Goal: Check status: Check status

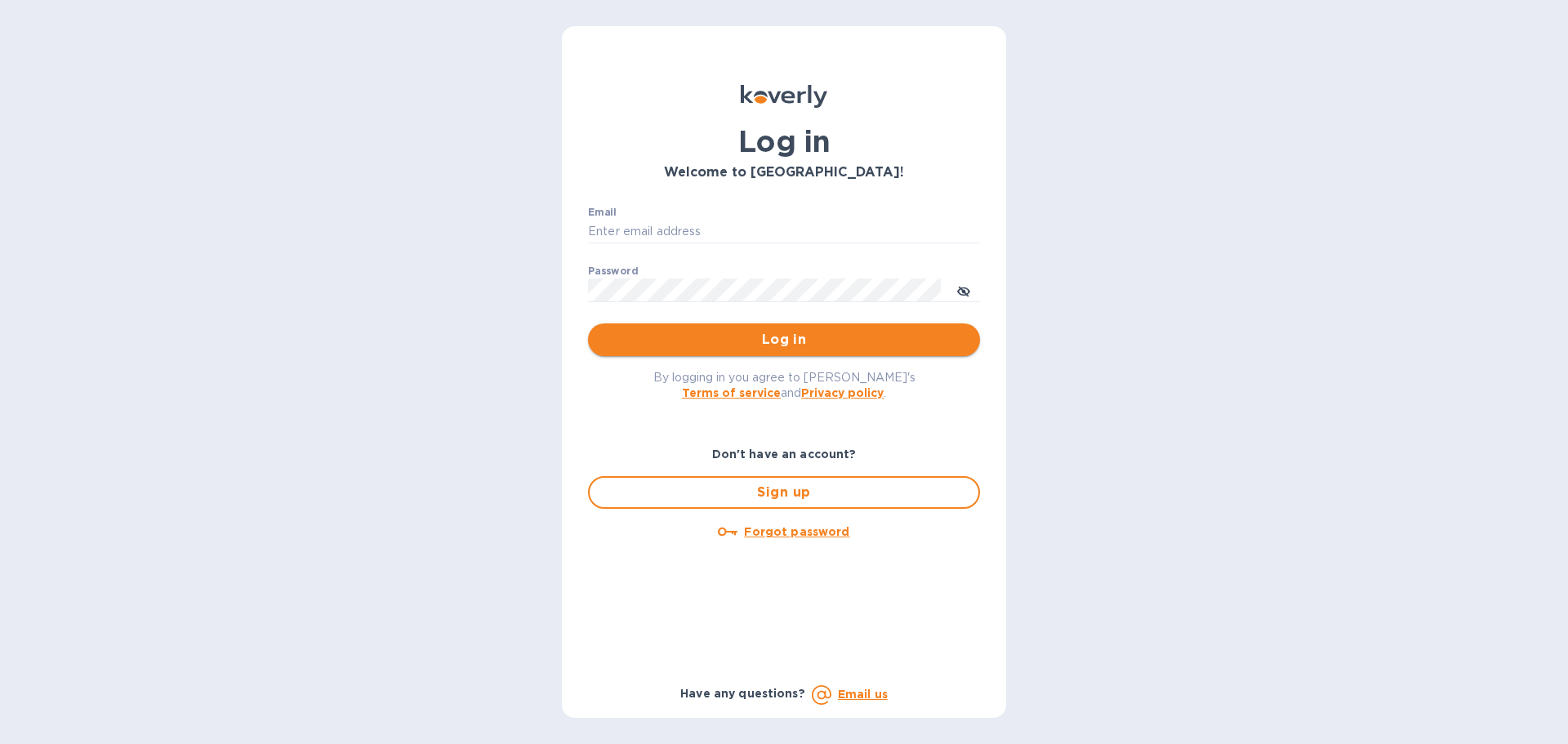
type input "[EMAIL_ADDRESS][DOMAIN_NAME]"
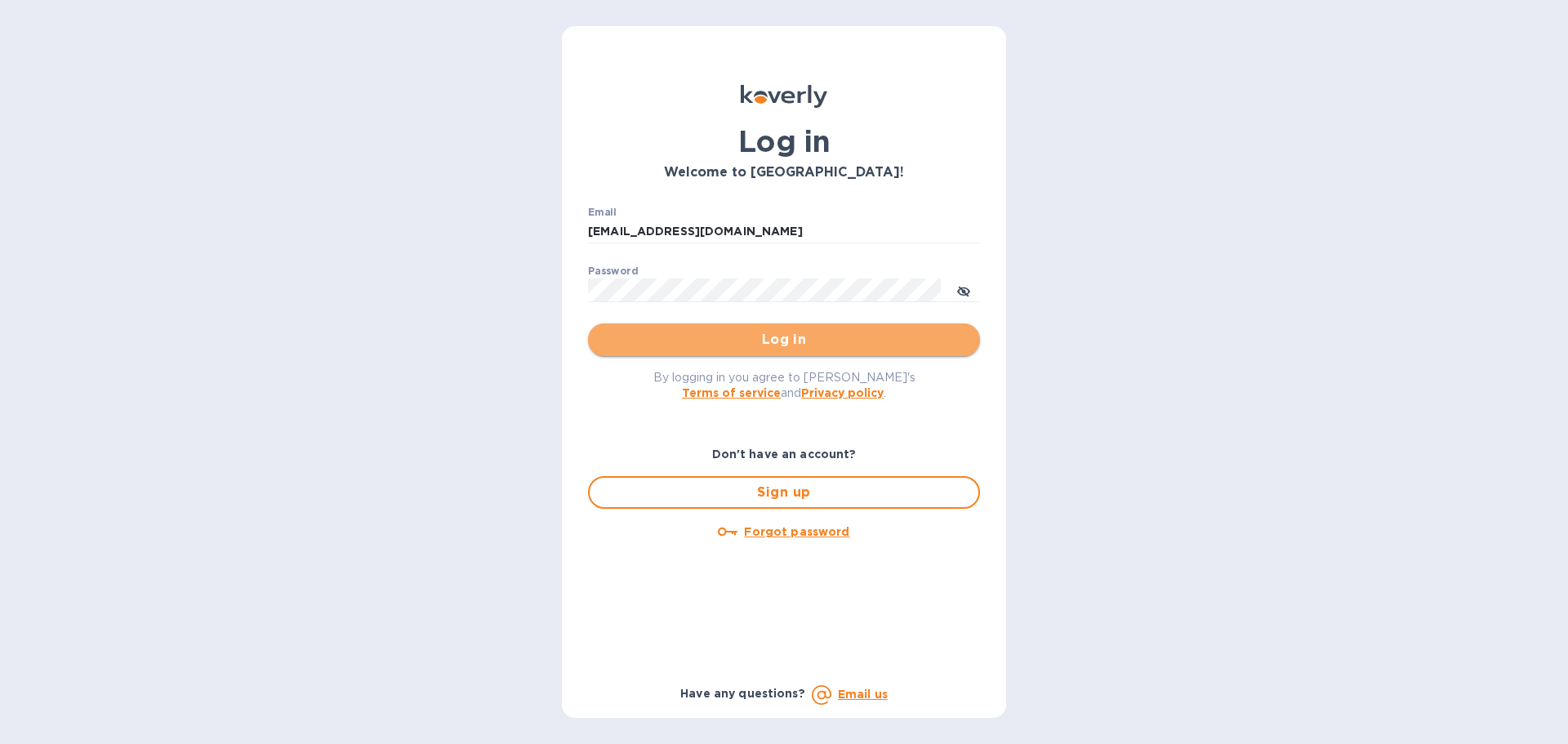
click at [753, 340] on span "Log in" at bounding box center [784, 340] width 366 height 20
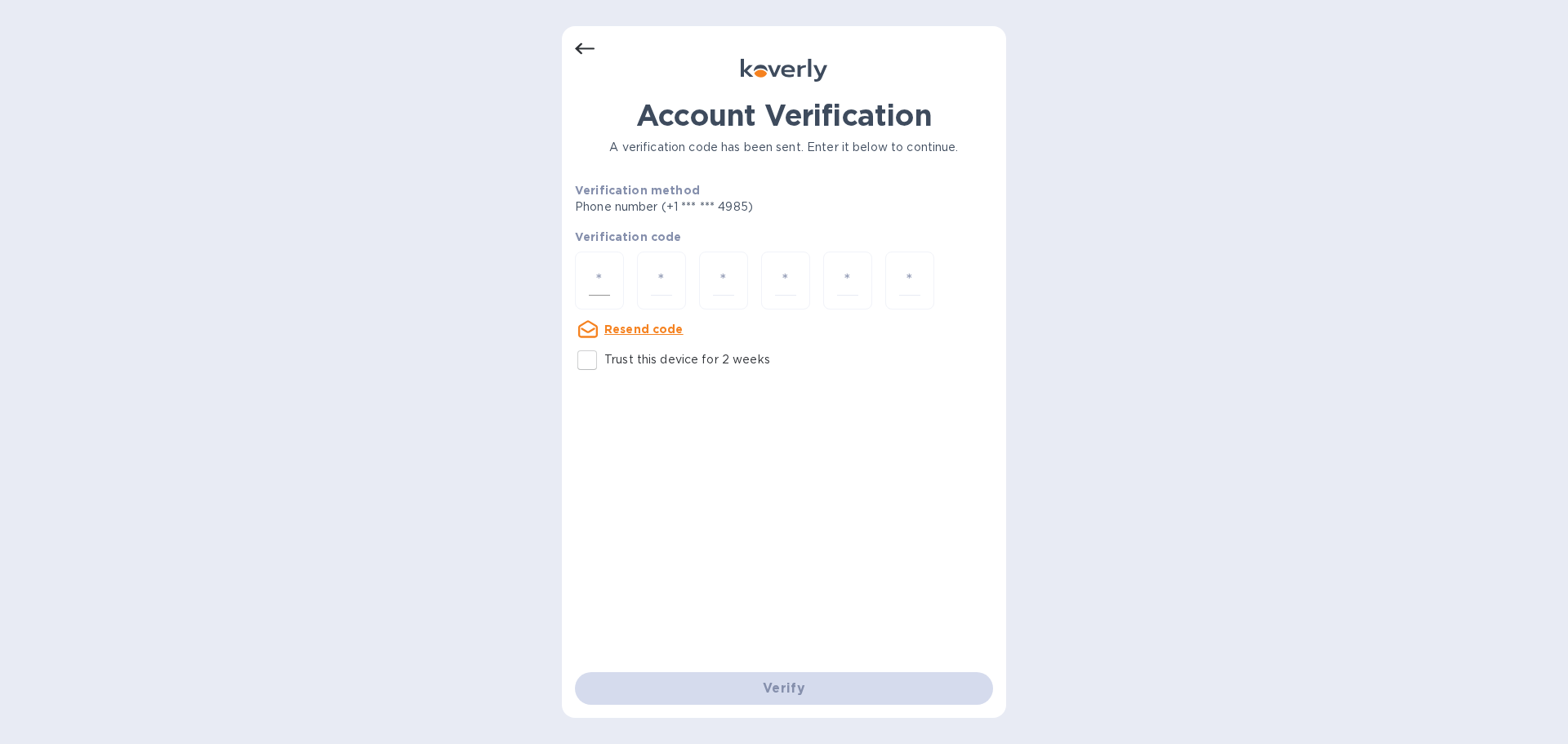
click at [602, 290] on input "number" at bounding box center [599, 281] width 21 height 31
paste input "9"
type input "9"
type input "2"
type input "9"
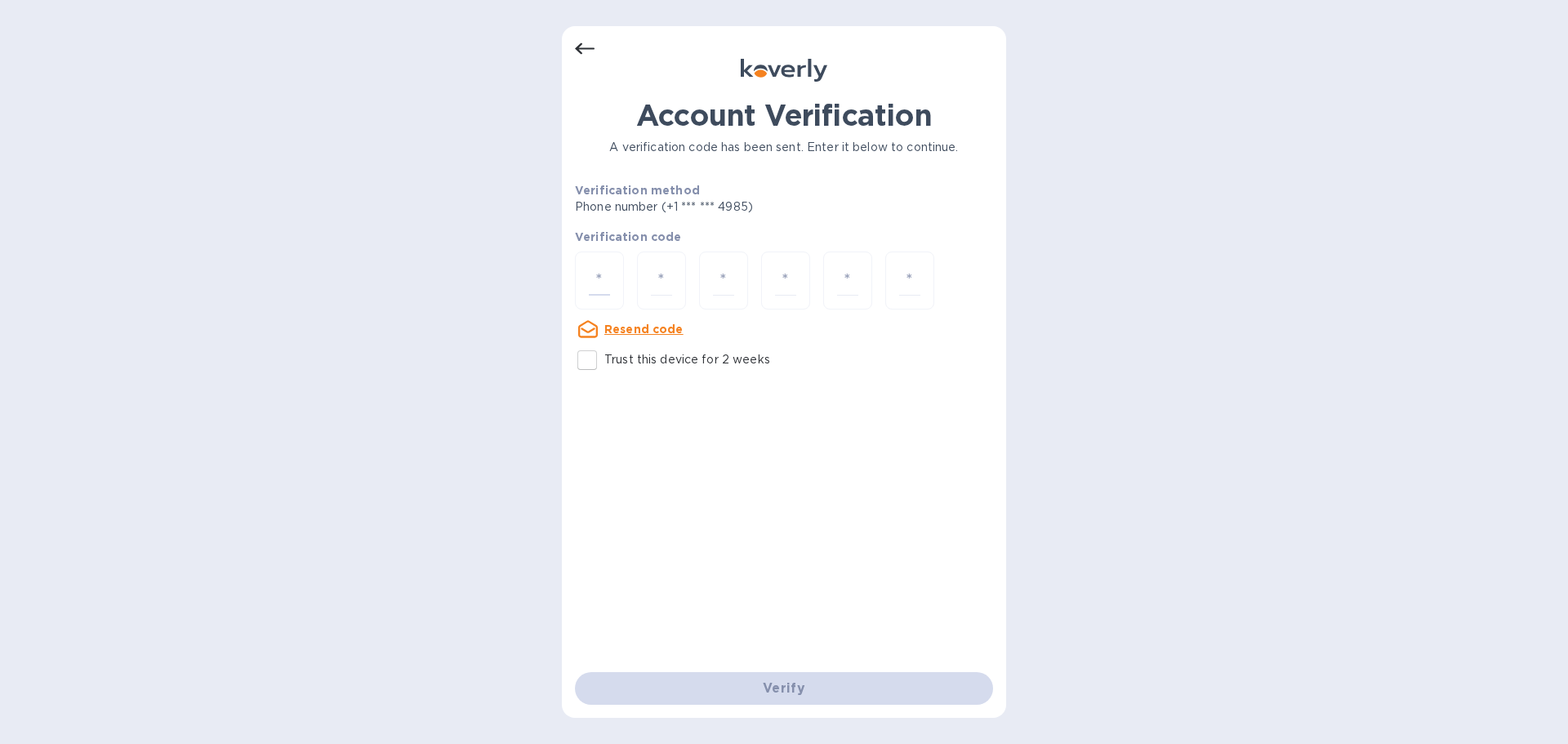
type input "2"
type input "6"
type input "2"
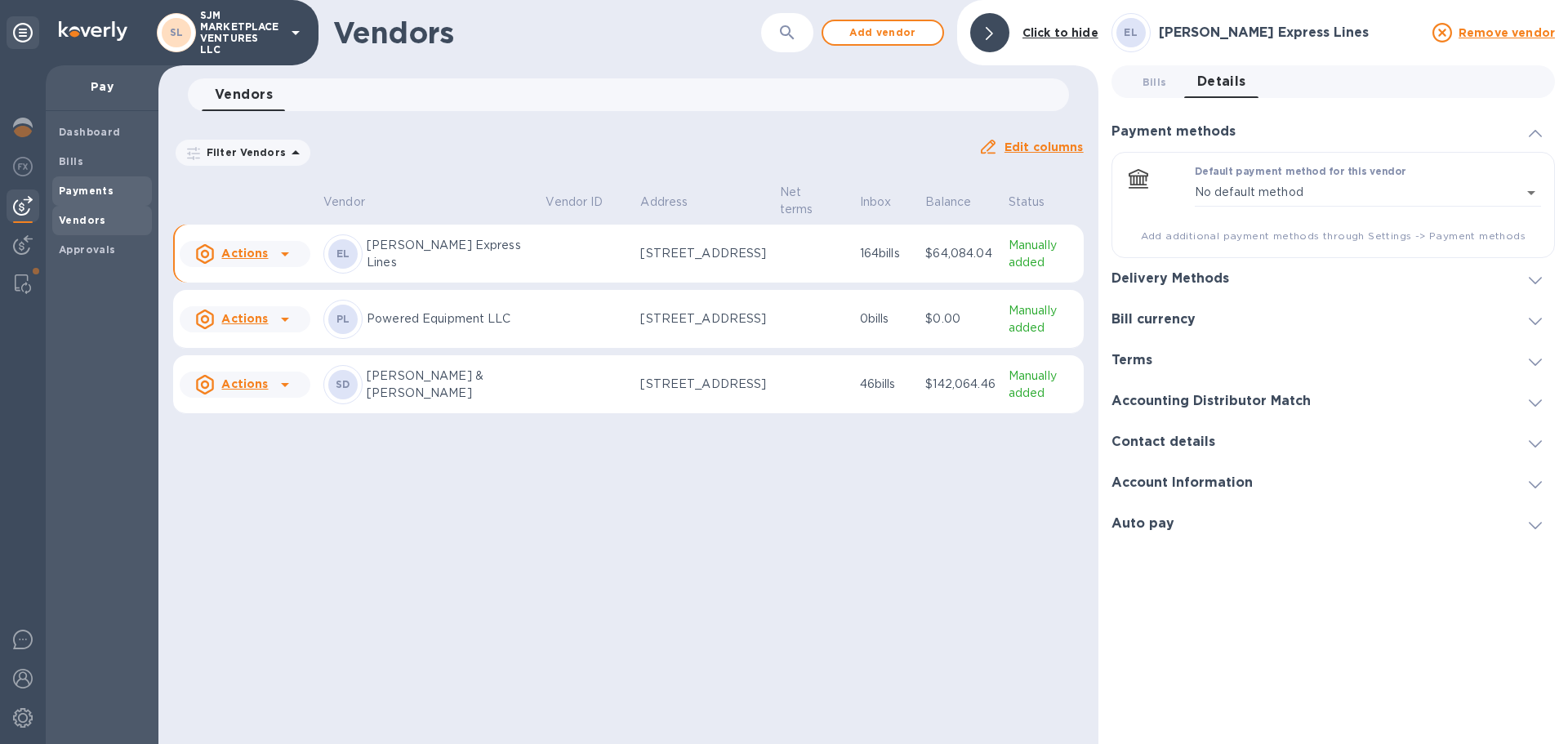
click at [75, 186] on b "Payments" at bounding box center [86, 191] width 54 height 12
